Goal: Submit feedback/report problem

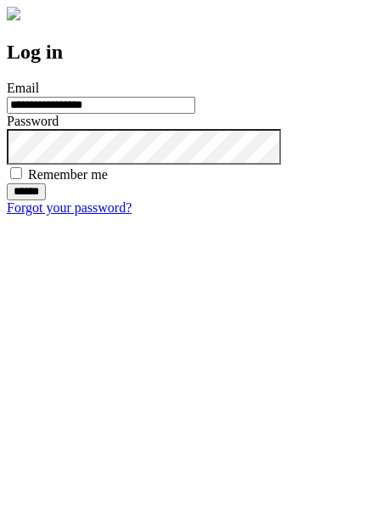
type input "**********"
click at [46, 200] on input "******" at bounding box center [26, 191] width 39 height 17
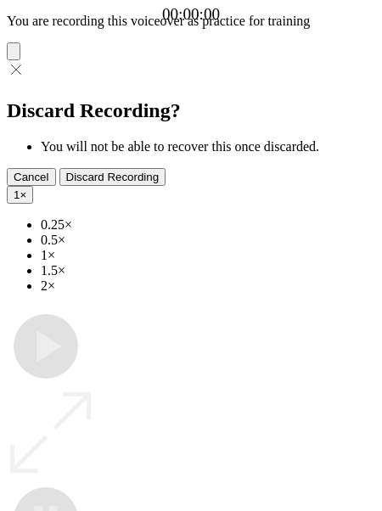
type input "**********"
